Goal: Task Accomplishment & Management: Manage account settings

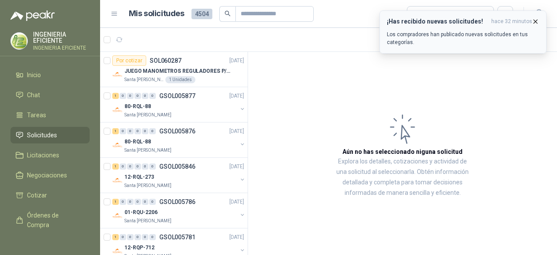
click at [539, 20] on icon "button" at bounding box center [535, 21] width 7 height 7
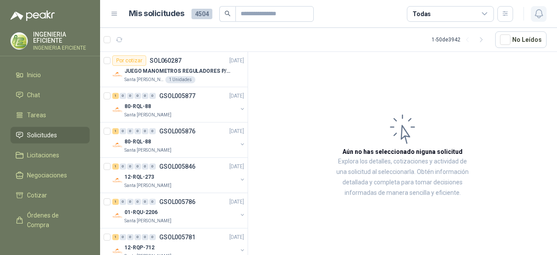
click at [541, 12] on icon "button" at bounding box center [538, 14] width 7 height 8
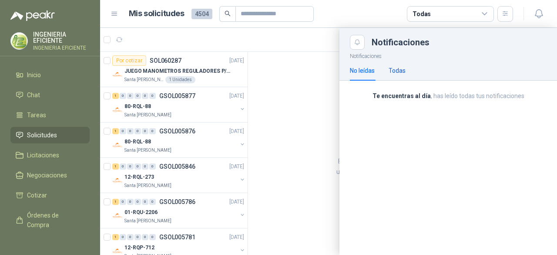
click at [395, 72] on div "Todas" at bounding box center [397, 71] width 17 height 10
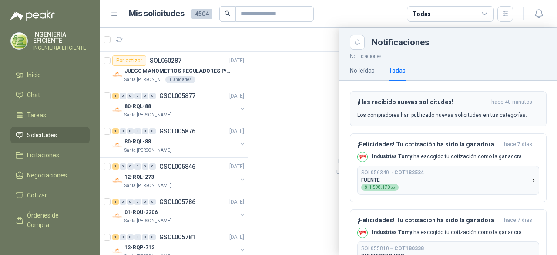
click at [416, 111] on p "Los compradores han publicado nuevas solicitudes en tus categorías." at bounding box center [442, 115] width 170 height 8
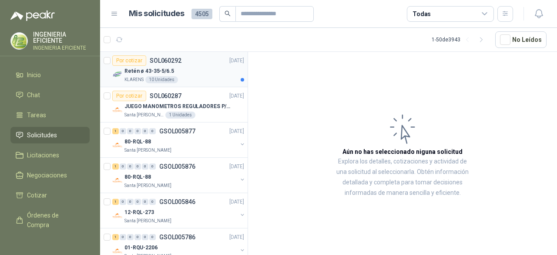
click at [197, 74] on div "Retén ø 43-35-5/6.5" at bounding box center [184, 71] width 120 height 10
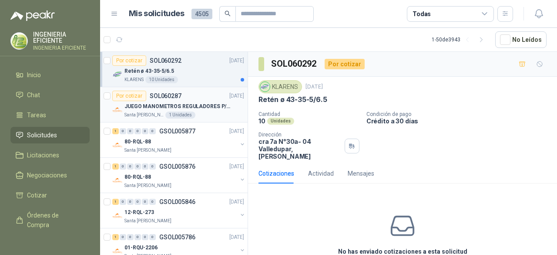
click at [198, 112] on div "Santa [PERSON_NAME] 1 Unidades" at bounding box center [184, 114] width 120 height 7
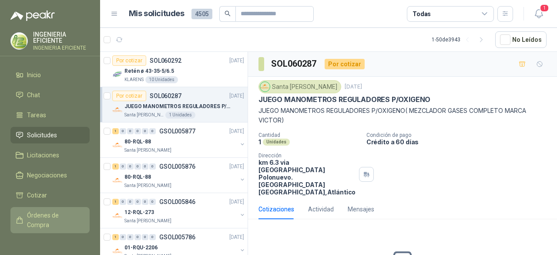
drag, startPoint x: 49, startPoint y: 218, endPoint x: 56, endPoint y: 215, distance: 7.4
click at [50, 217] on span "Órdenes de Compra" at bounding box center [54, 219] width 54 height 19
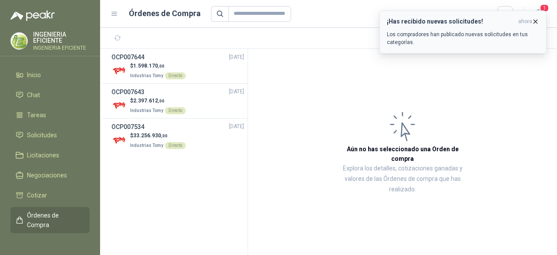
click at [546, 13] on button "¡Has recibido nuevas solicitudes! ahora Los compradores han publicado nuevas so…" at bounding box center [462, 31] width 167 height 43
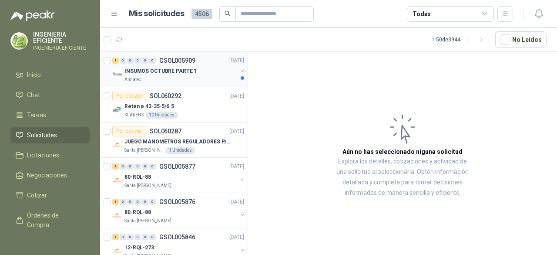
click at [194, 74] on div "INSUMOS OCTUBRE PARTE 1" at bounding box center [180, 71] width 113 height 10
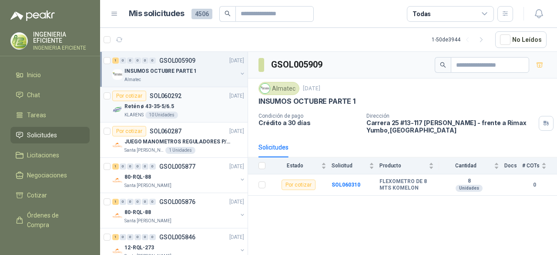
click at [154, 101] on div "Retén ø 43-35-5/6.5" at bounding box center [184, 106] width 120 height 10
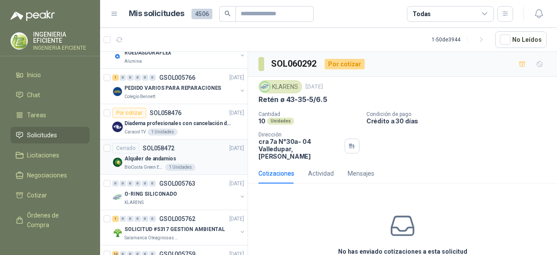
scroll to position [740, 0]
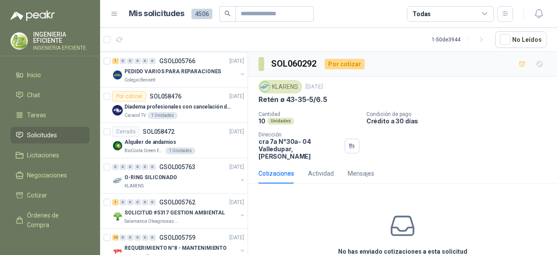
click at [61, 134] on li "Solicitudes" at bounding box center [50, 135] width 69 height 10
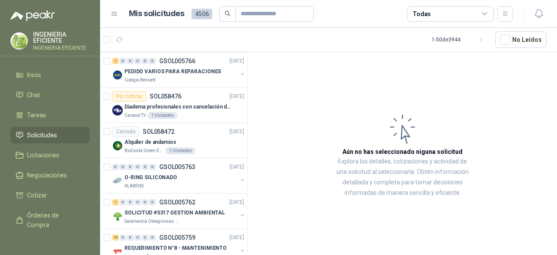
click at [43, 131] on span "Solicitudes" at bounding box center [42, 135] width 30 height 10
click at [49, 198] on li "Cotizar" at bounding box center [50, 195] width 69 height 10
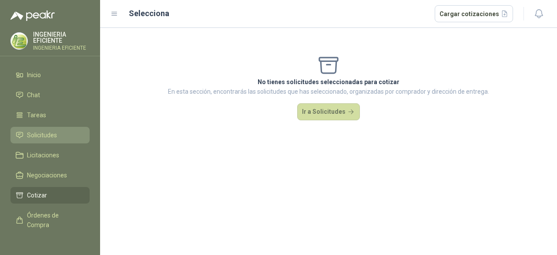
click at [52, 127] on link "Solicitudes" at bounding box center [49, 135] width 79 height 17
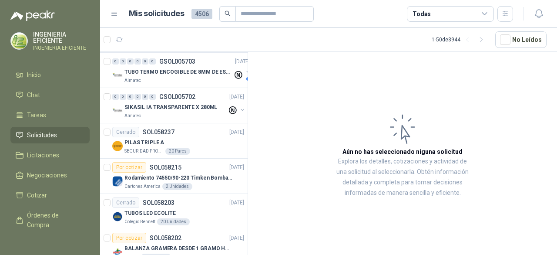
scroll to position [1568, 0]
